Goal: Navigation & Orientation: Find specific page/section

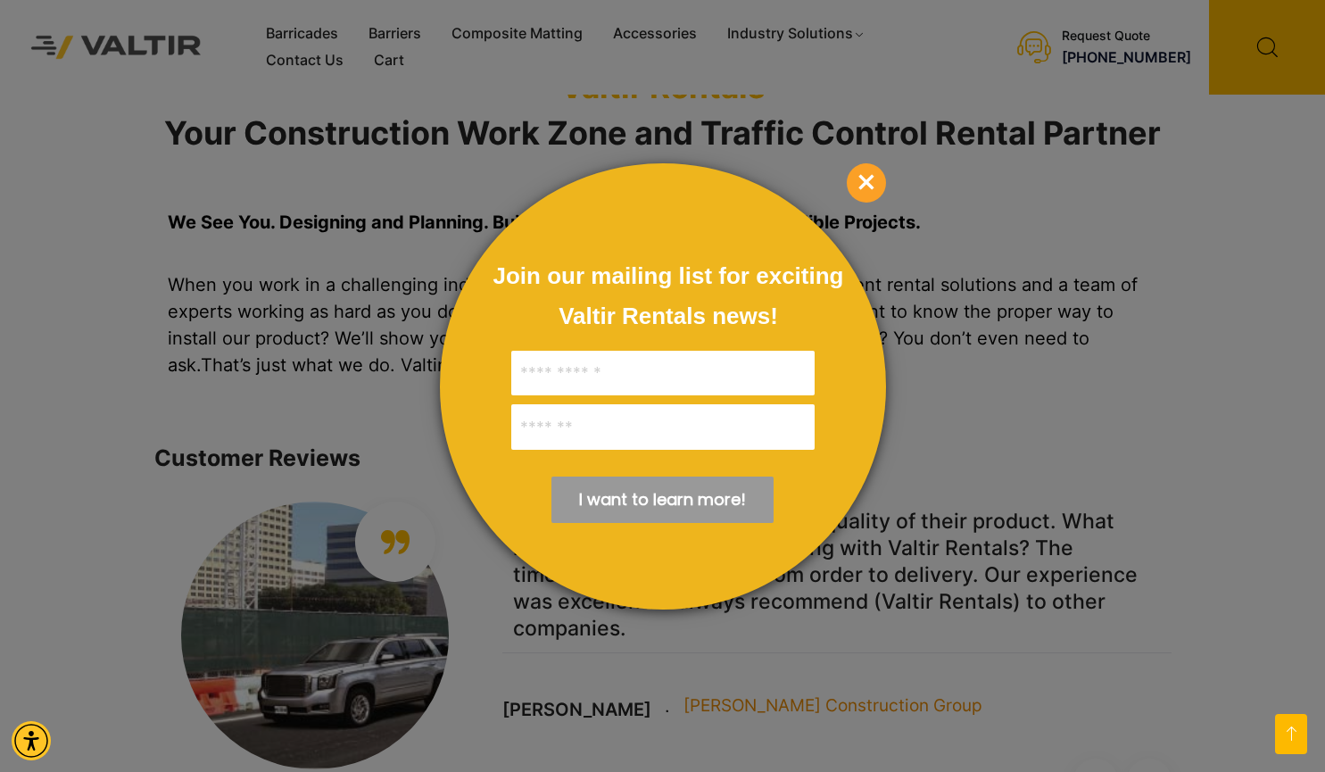
scroll to position [1517, 0]
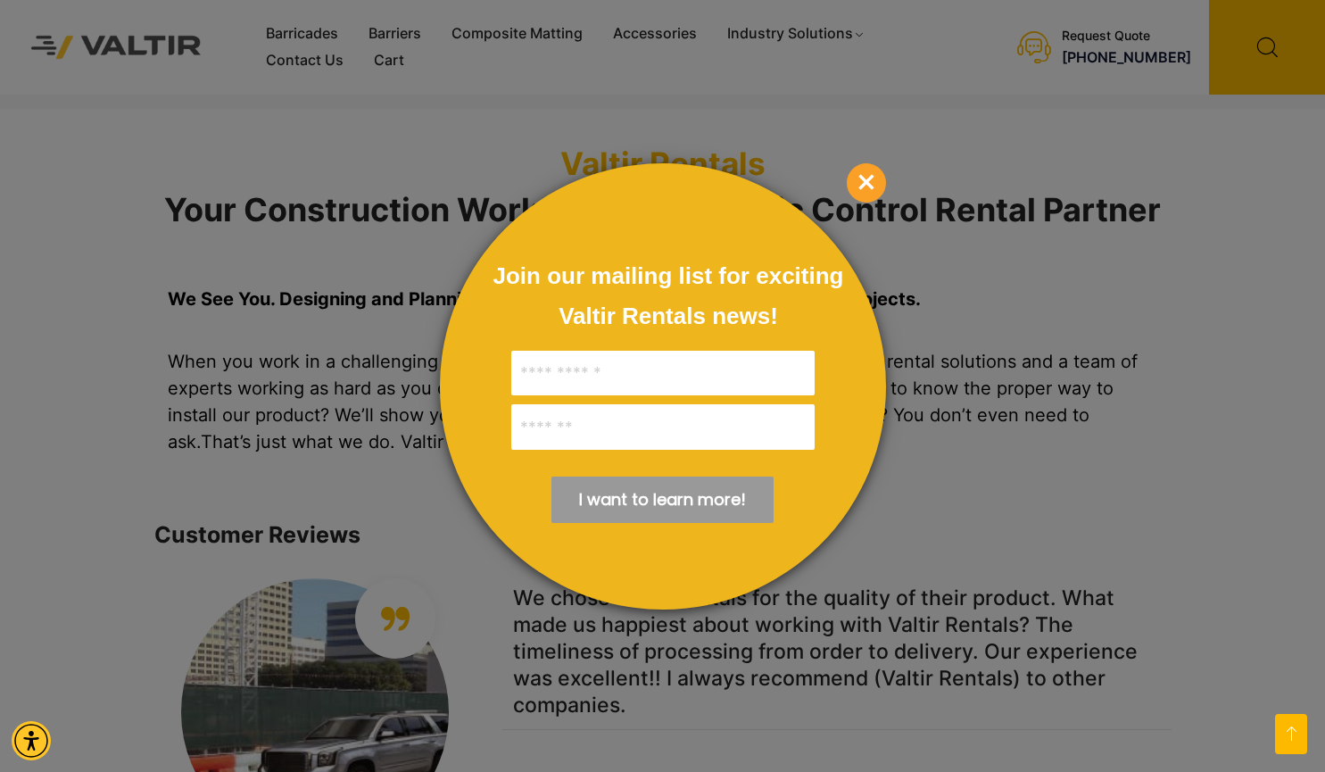
click at [287, 58] on div at bounding box center [662, 386] width 1325 height 772
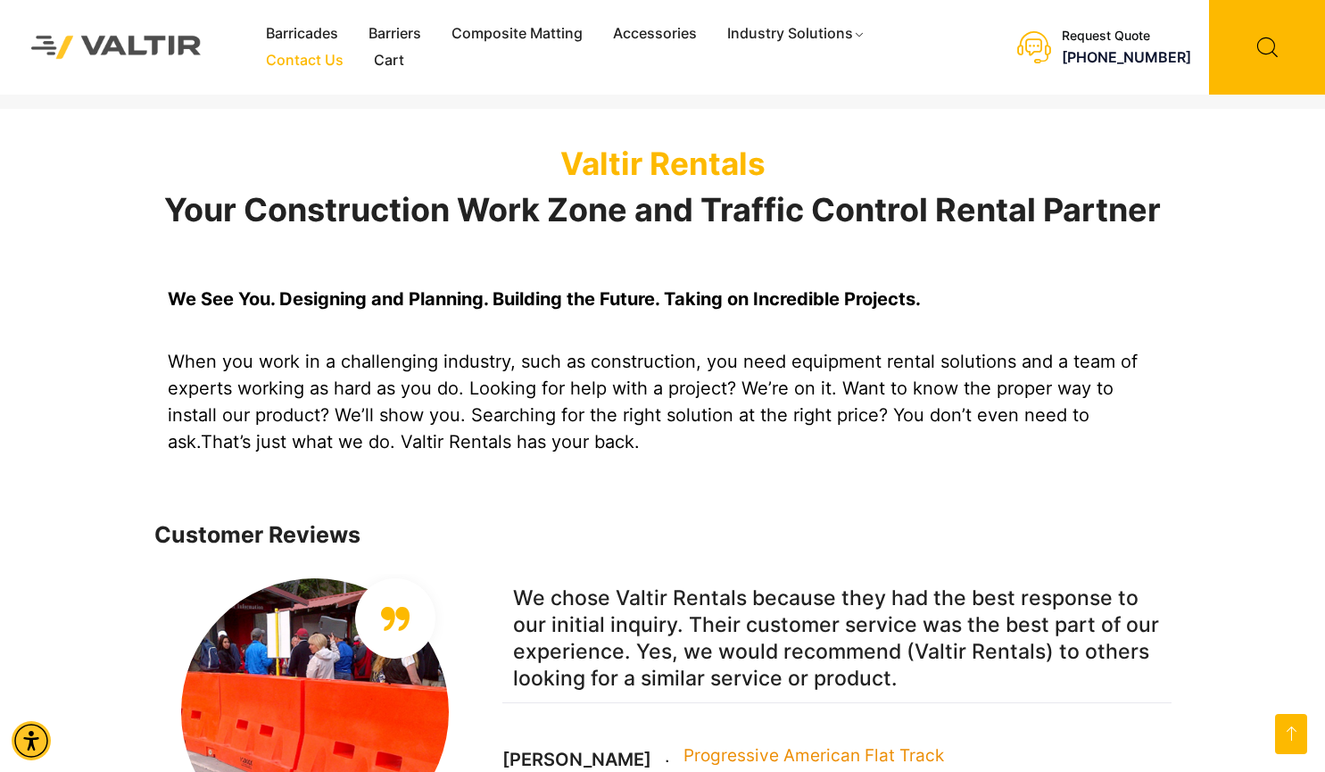
click at [287, 58] on link "Contact Us" at bounding box center [305, 60] width 108 height 27
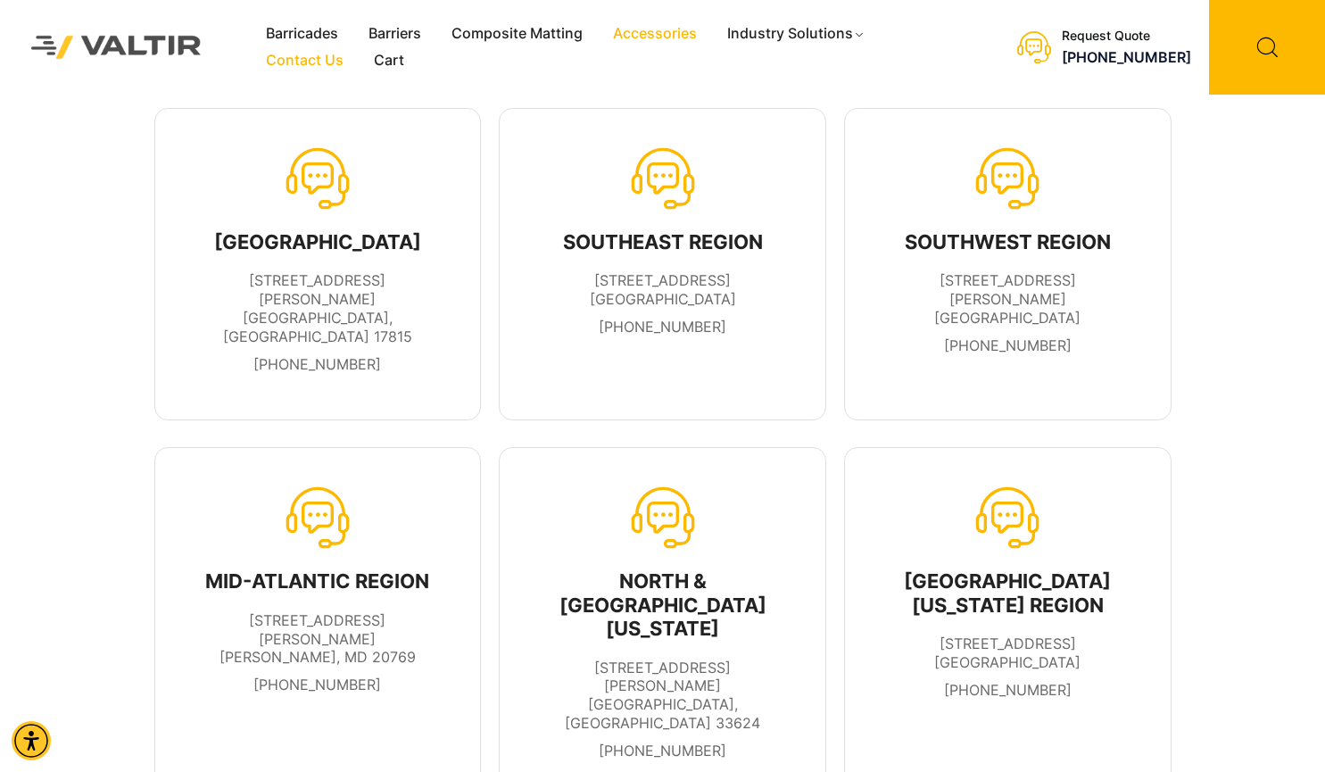
click at [689, 30] on link "Accessories" at bounding box center [655, 34] width 114 height 27
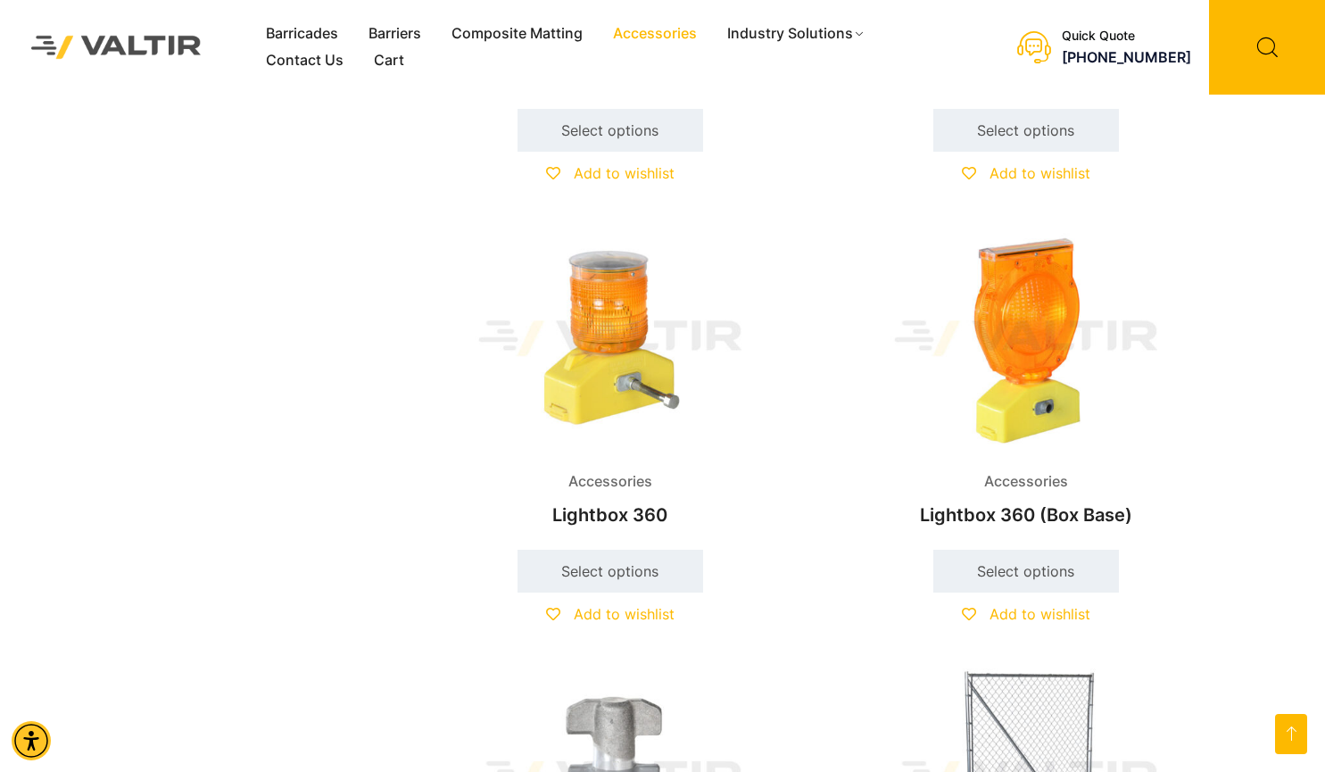
scroll to position [1695, 0]
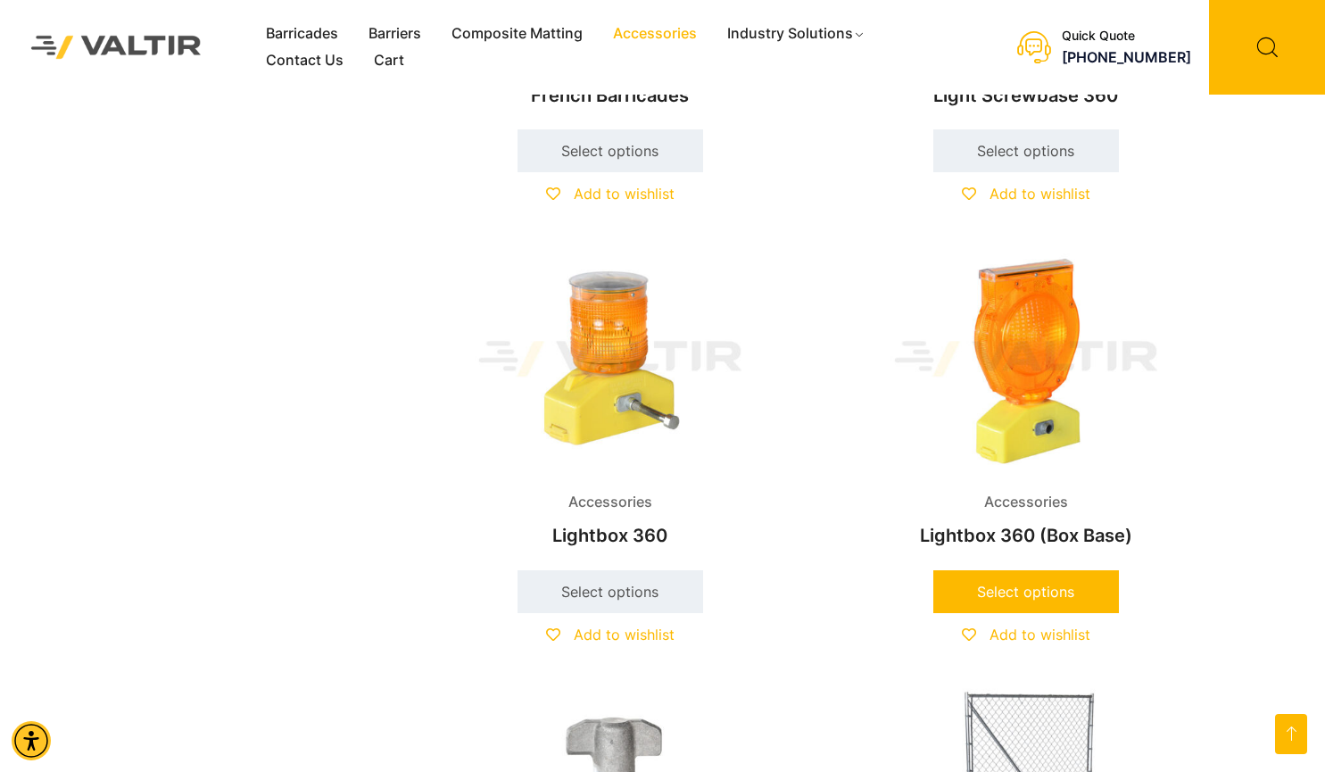
click at [1017, 581] on link "Select options" at bounding box center [1026, 591] width 186 height 43
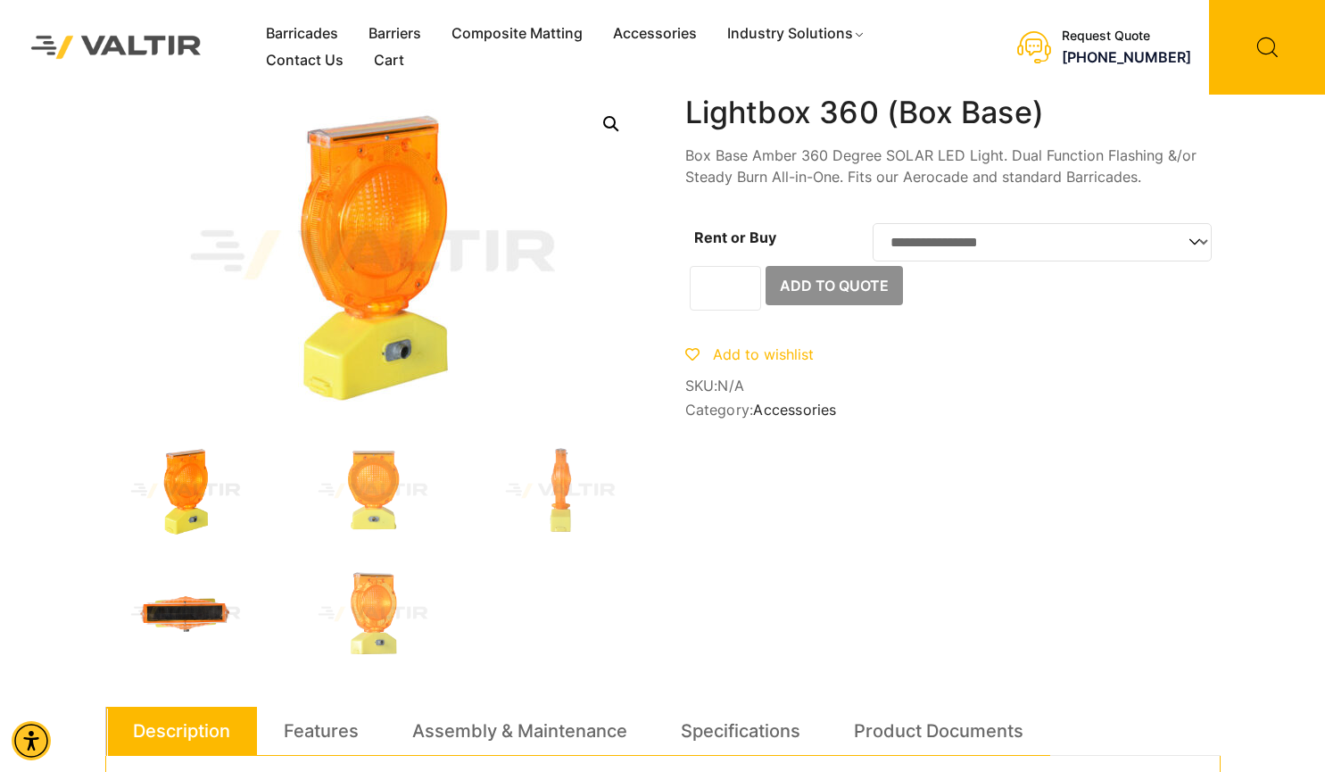
click at [193, 609] on img at bounding box center [185, 614] width 161 height 96
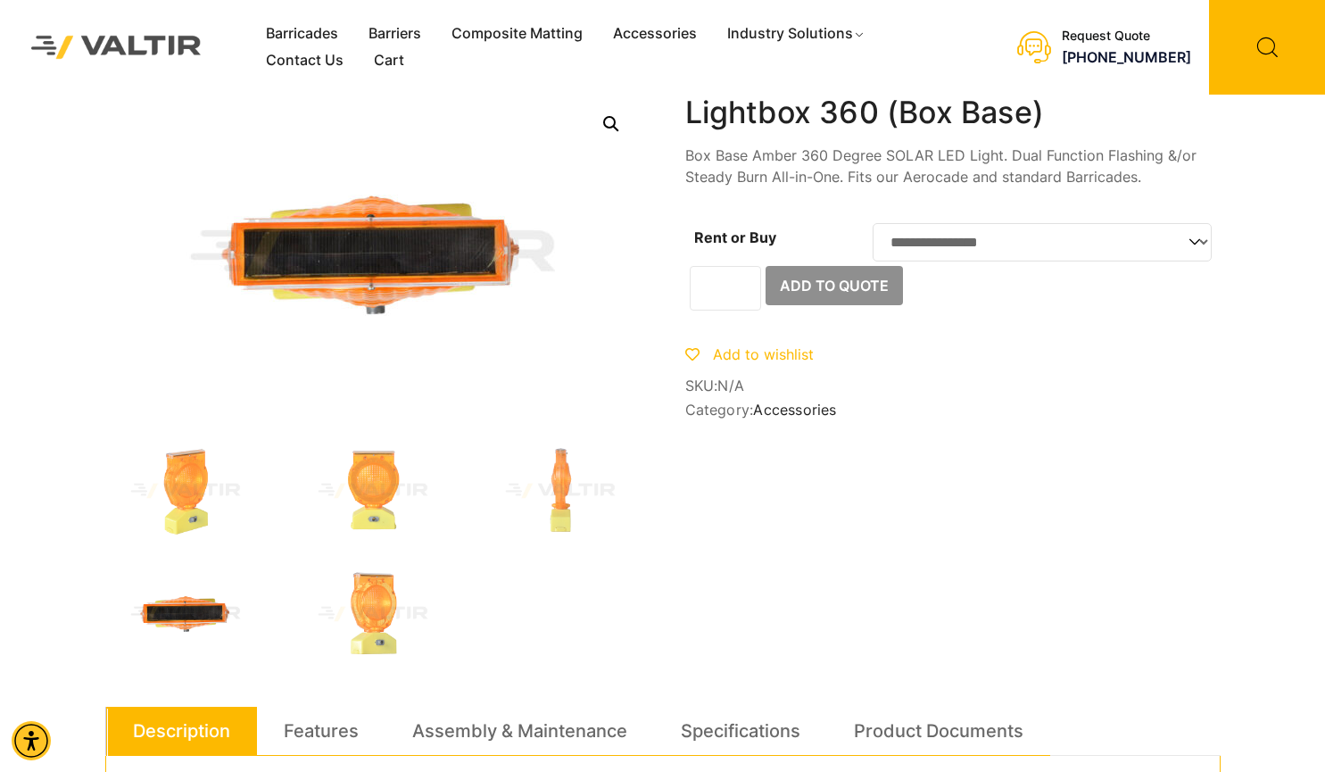
click at [1020, 258] on select "**********" at bounding box center [1042, 242] width 339 height 38
click at [409, 37] on link "Barriers" at bounding box center [394, 34] width 83 height 27
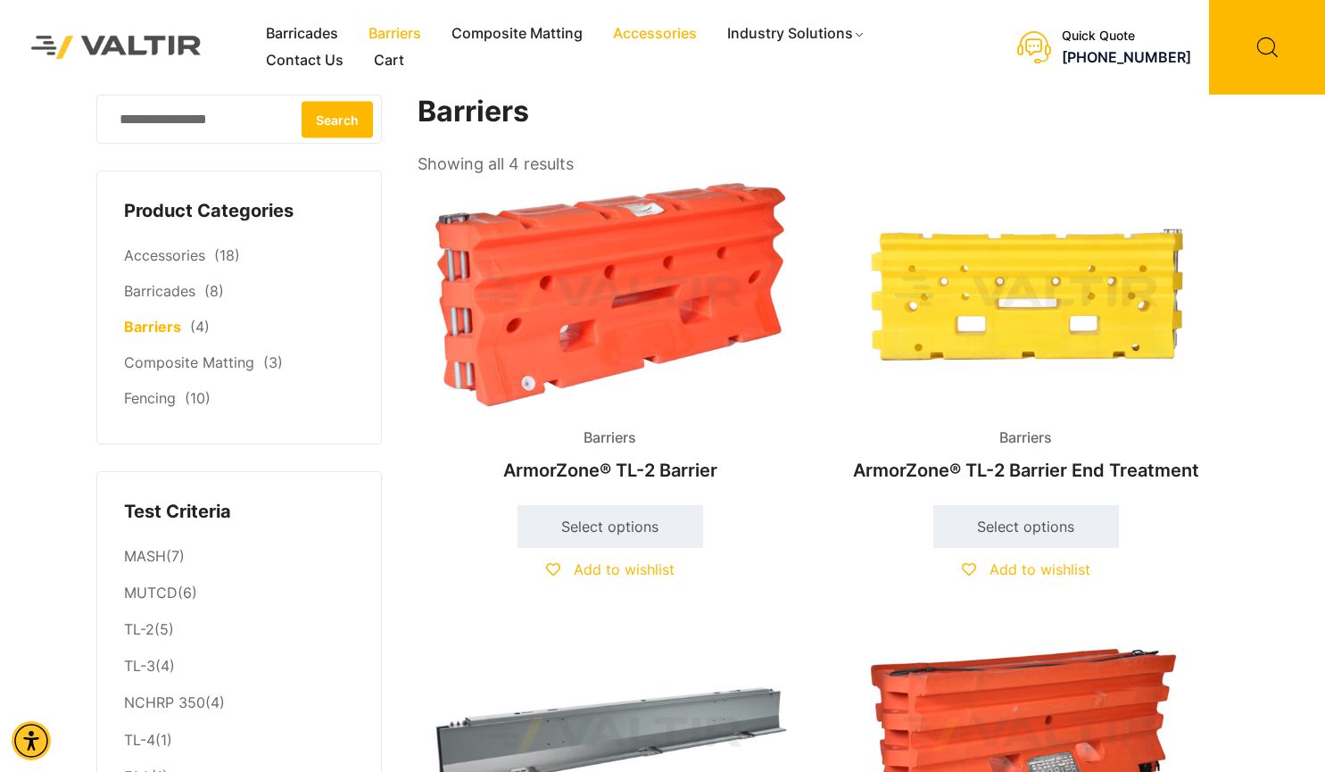
click at [680, 29] on link "Accessories" at bounding box center [655, 34] width 114 height 27
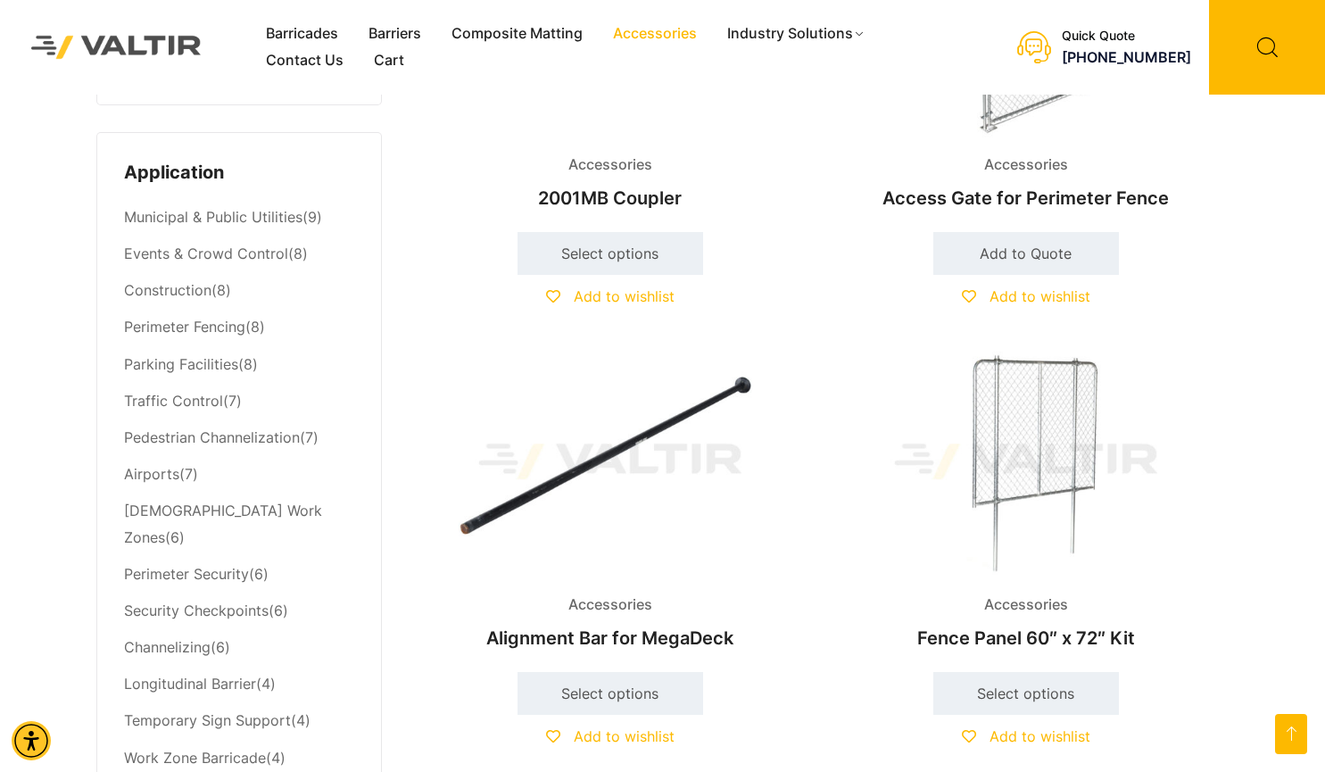
scroll to position [803, 0]
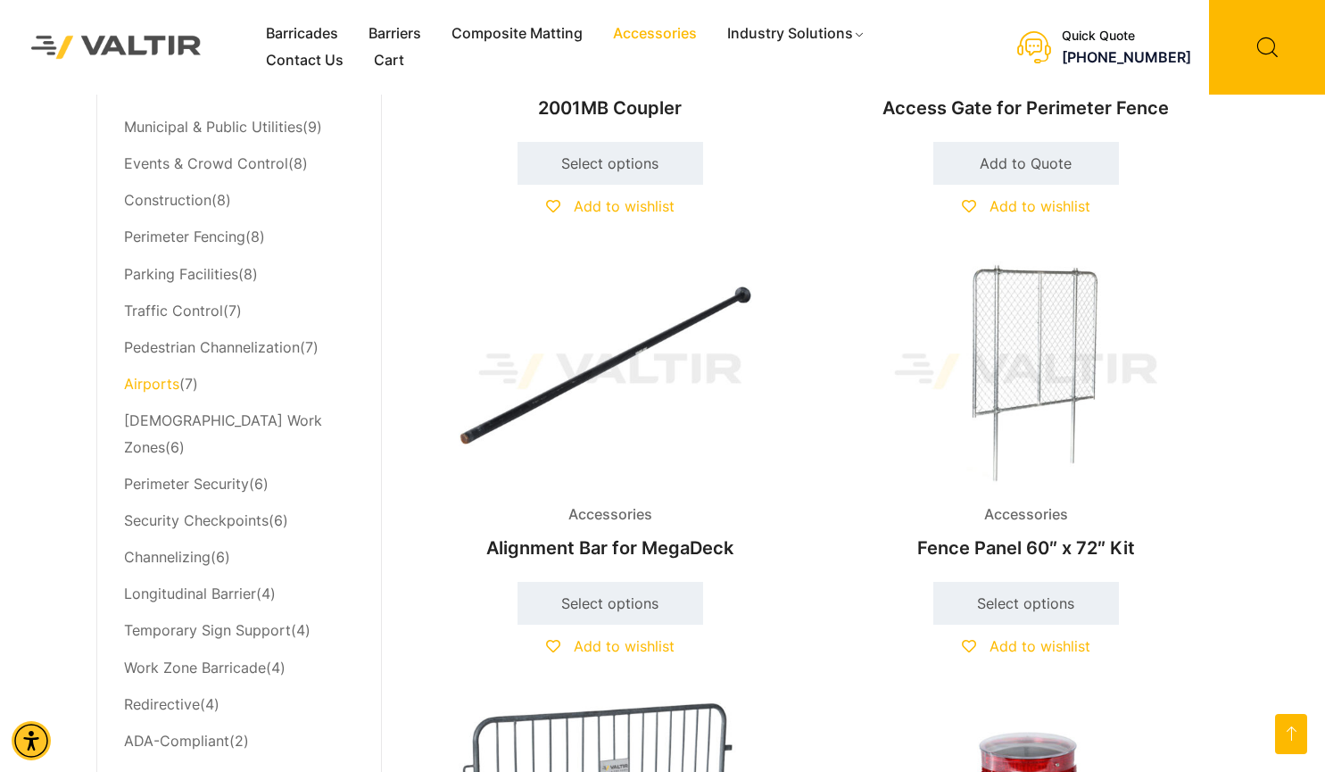
click at [175, 385] on link "Airports" at bounding box center [151, 384] width 55 height 18
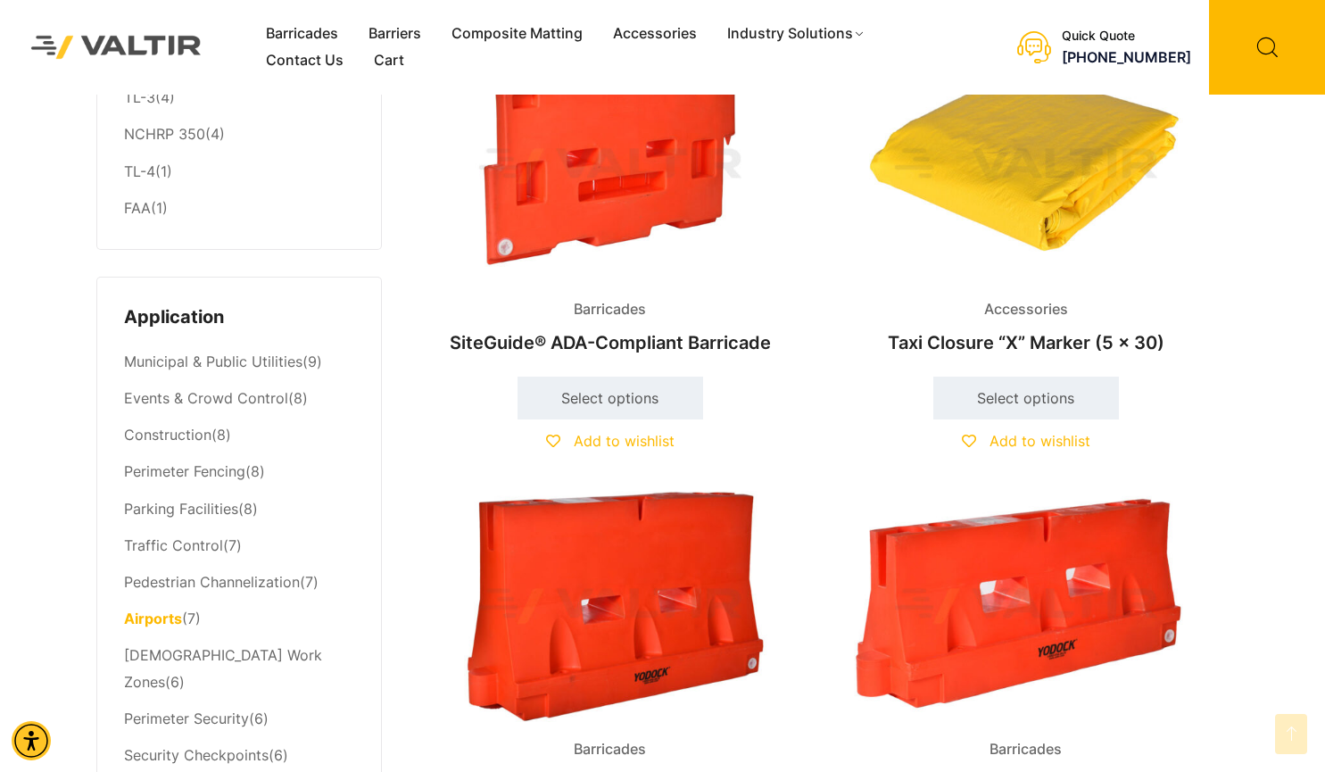
scroll to position [625, 0]
